Goal: Find specific page/section: Find specific page/section

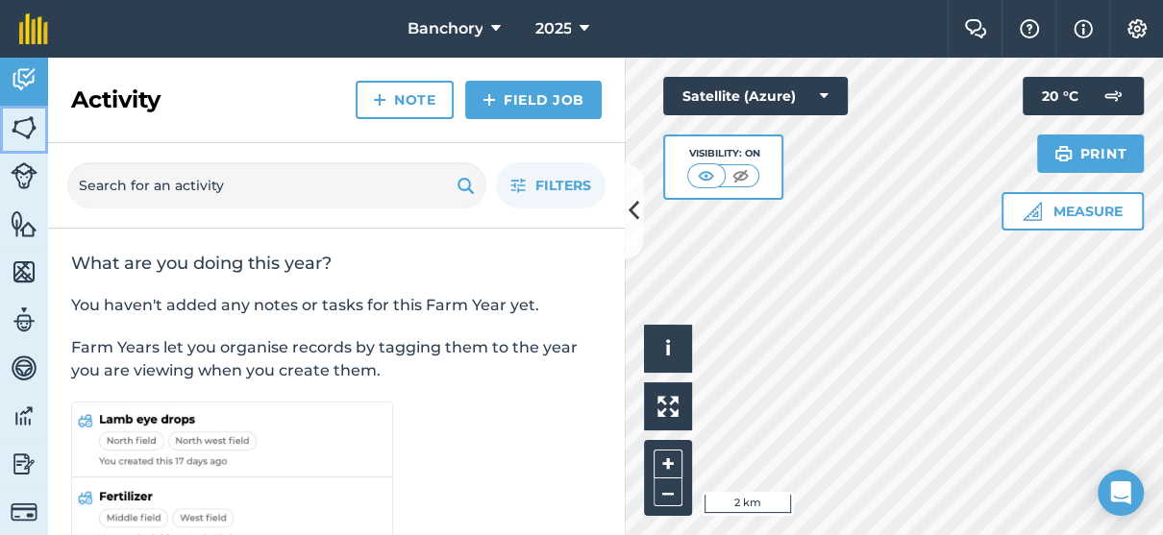
click at [27, 129] on img at bounding box center [24, 127] width 27 height 29
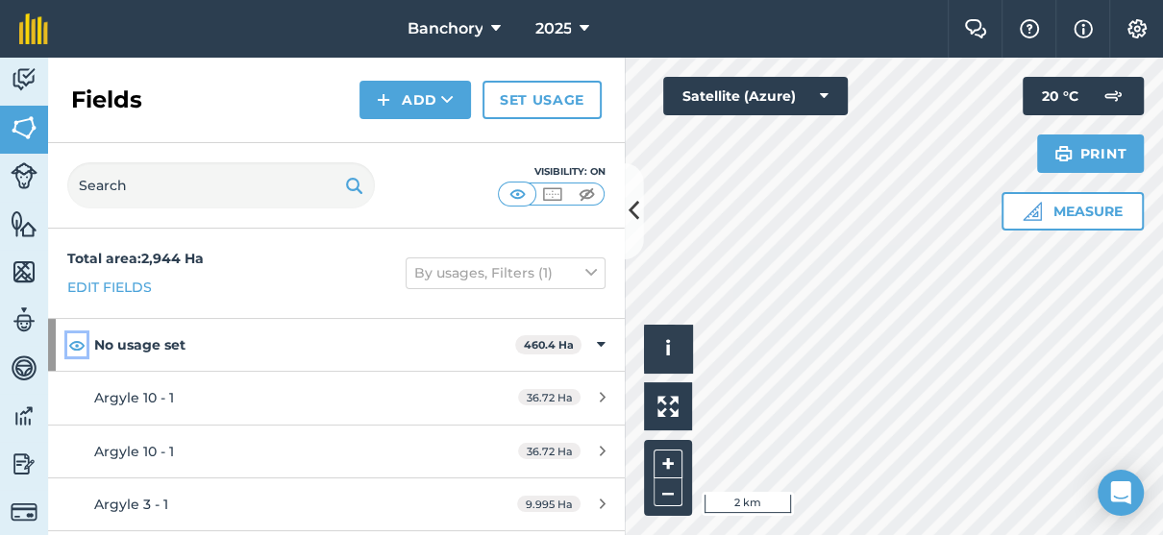
click at [74, 341] on img at bounding box center [76, 345] width 17 height 23
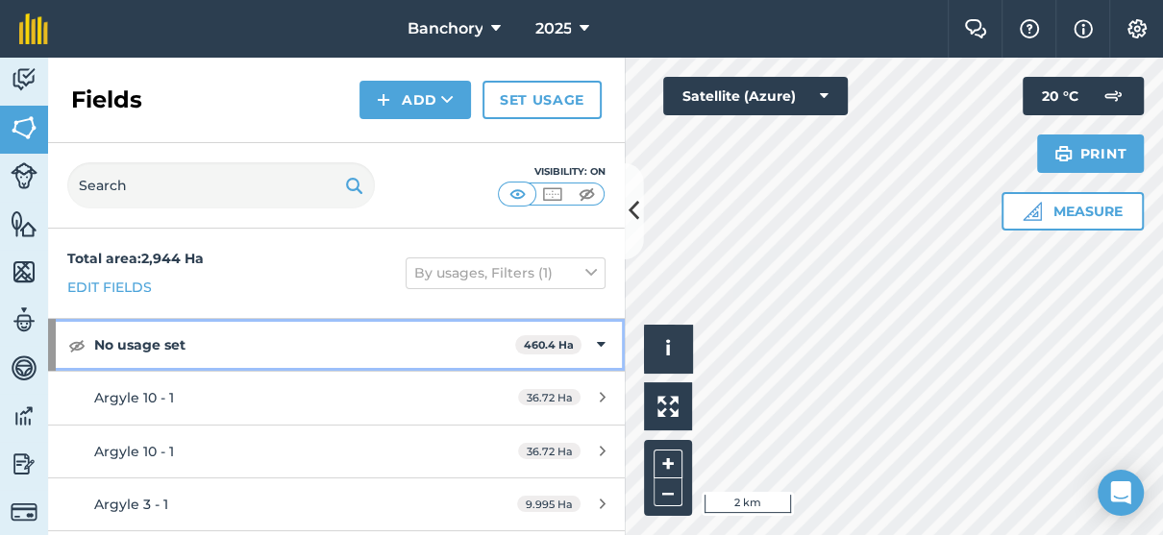
click at [591, 338] on div "No usage set 460.4 Ha" at bounding box center [336, 345] width 577 height 52
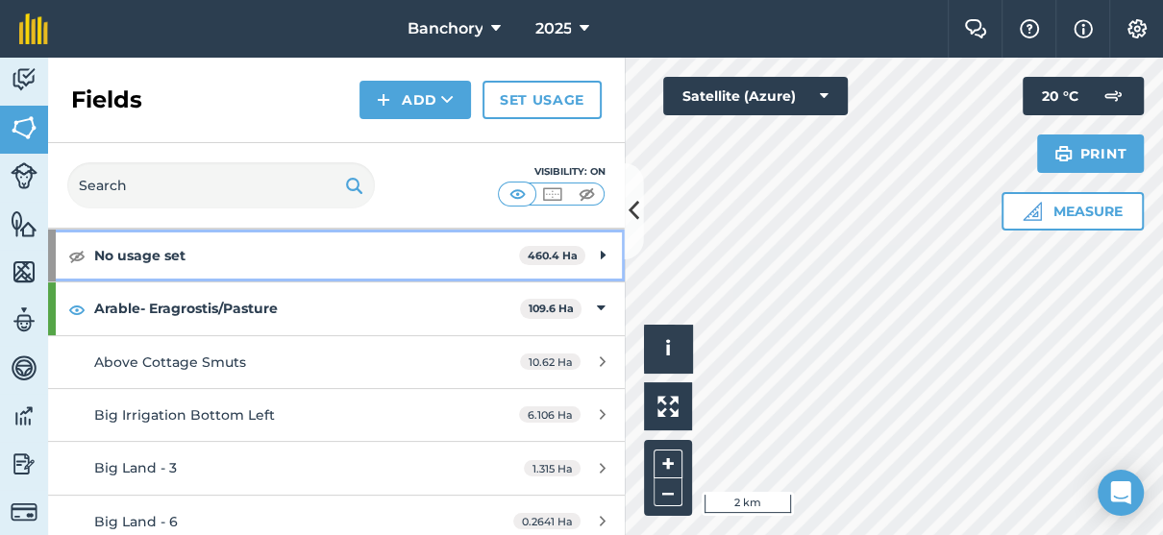
scroll to position [96, 0]
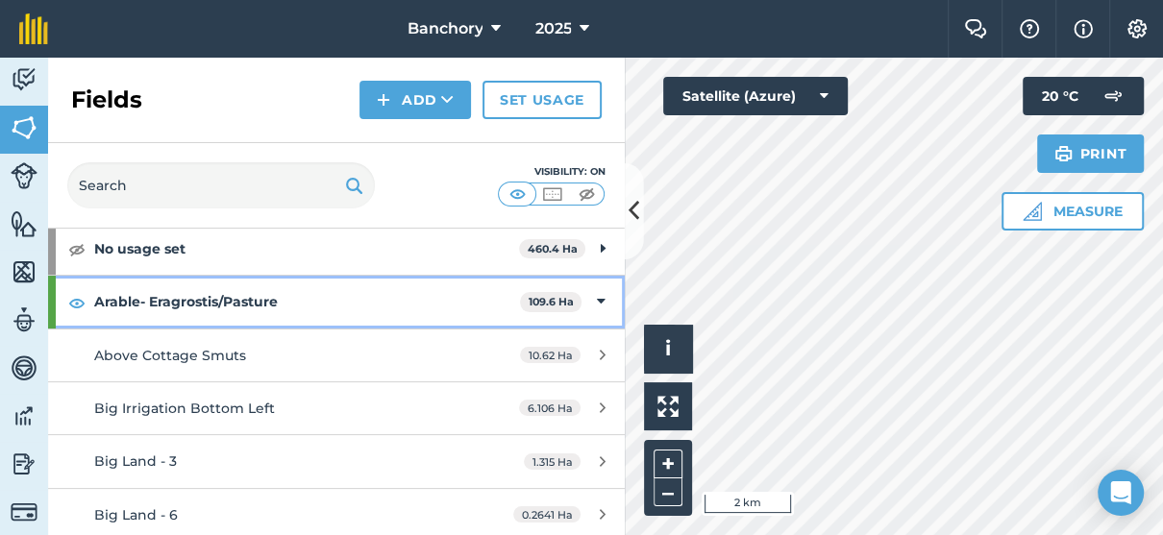
click at [597, 303] on icon at bounding box center [601, 301] width 9 height 21
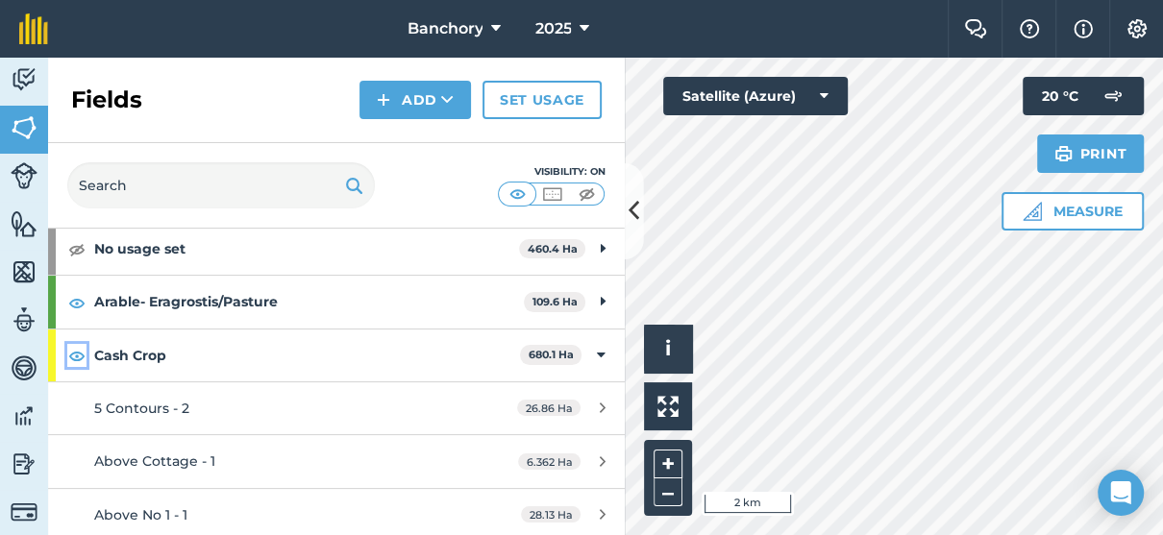
click at [80, 359] on img at bounding box center [76, 355] width 17 height 23
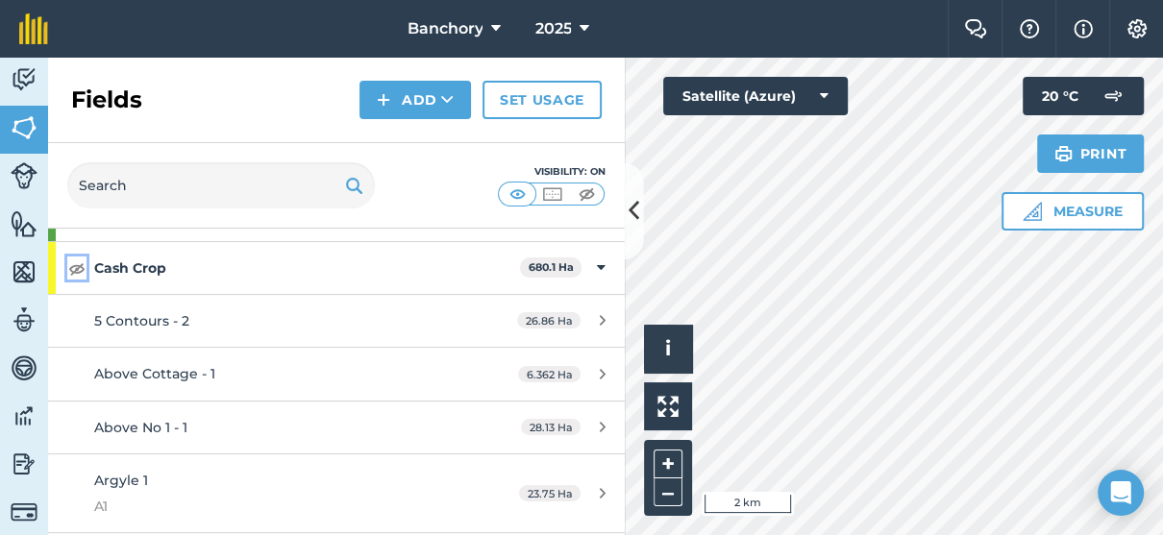
scroll to position [0, 0]
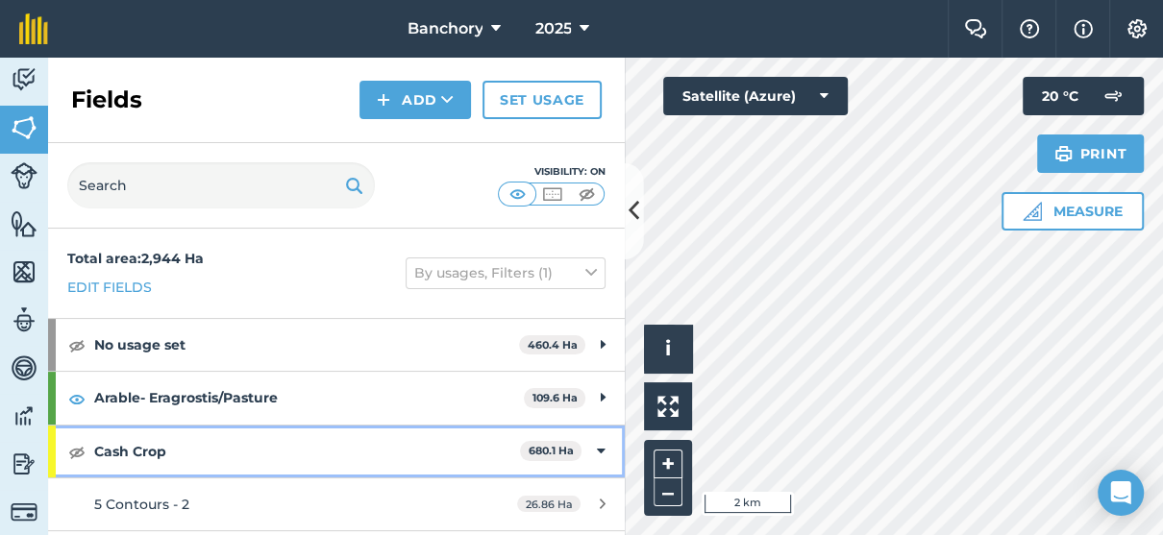
click at [597, 445] on icon at bounding box center [601, 451] width 9 height 21
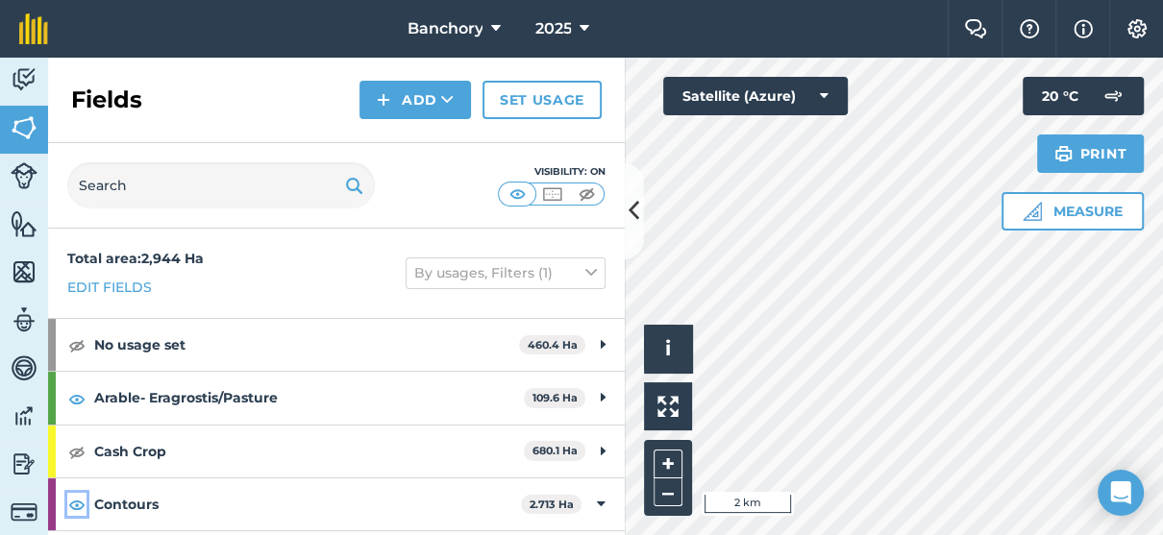
click at [81, 508] on img at bounding box center [76, 504] width 17 height 23
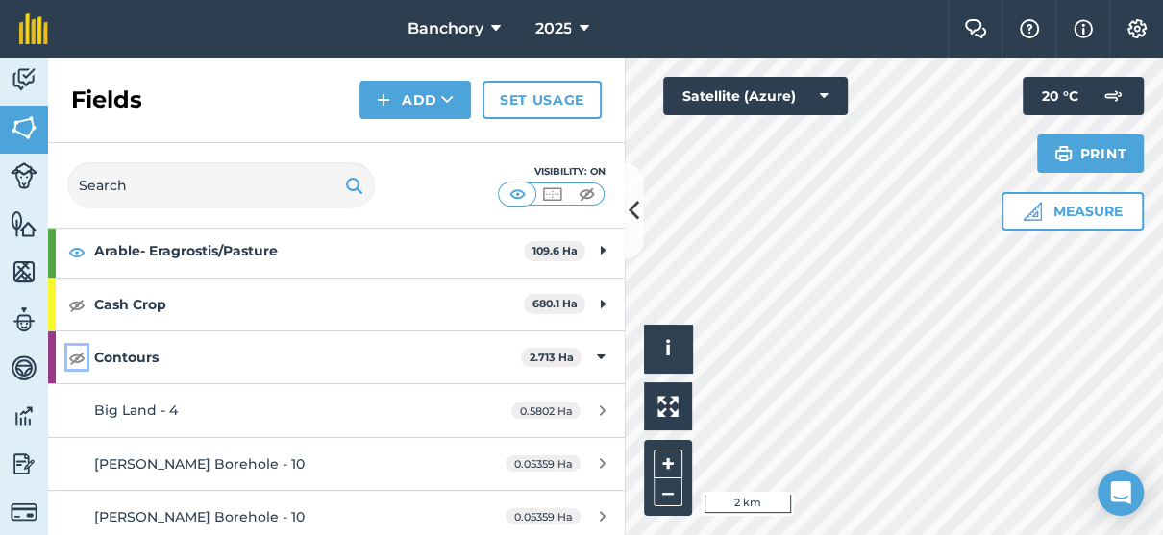
scroll to position [192, 0]
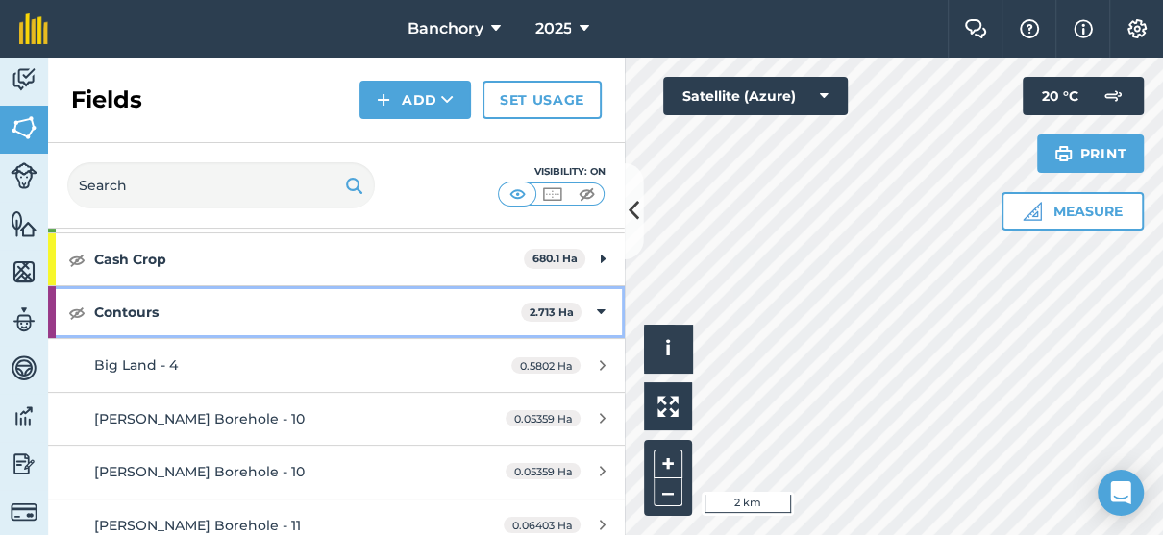
click at [593, 313] on div "Contours 2.713 Ha" at bounding box center [336, 312] width 577 height 52
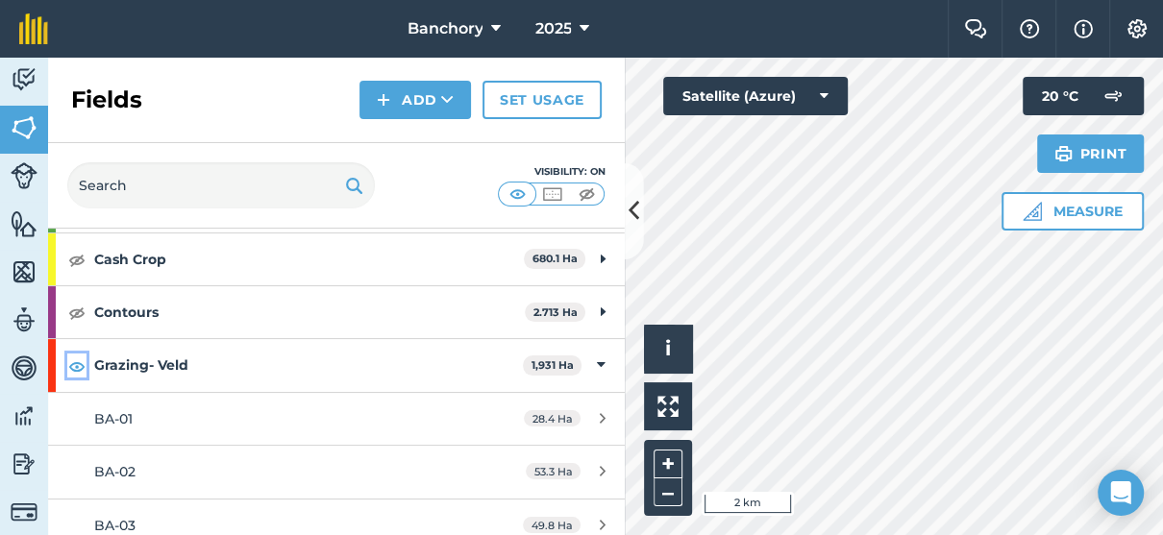
click at [74, 366] on img at bounding box center [76, 366] width 17 height 23
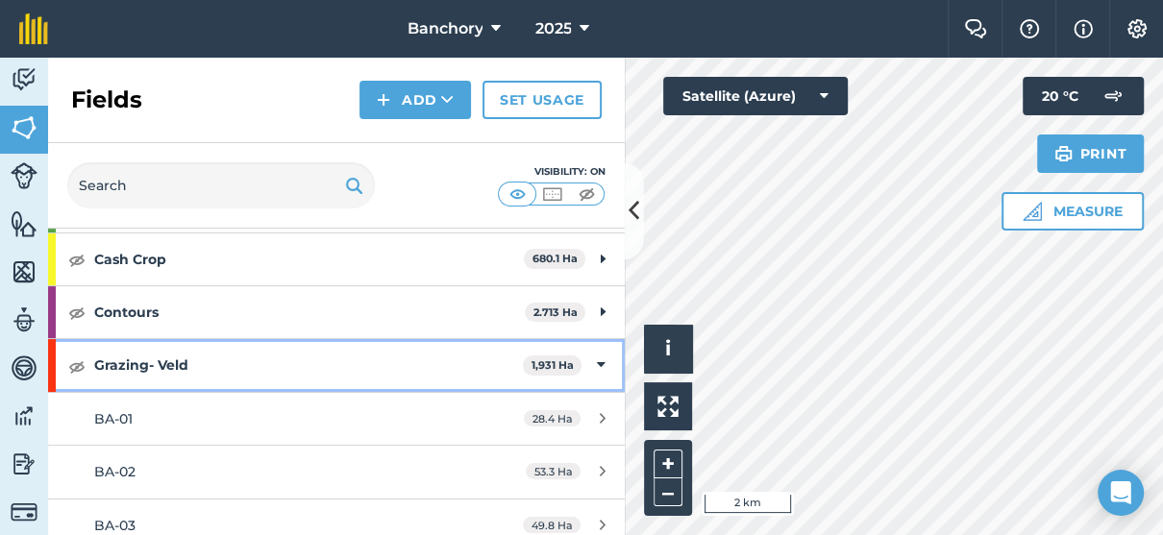
click at [597, 364] on icon at bounding box center [601, 365] width 9 height 21
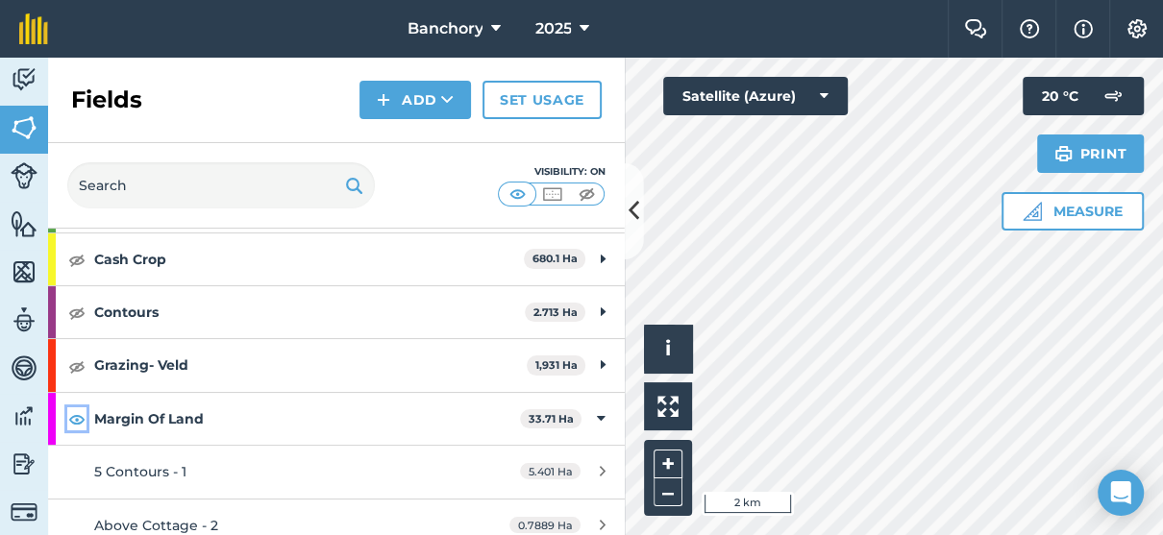
click at [78, 418] on img at bounding box center [76, 419] width 17 height 23
